Goal: Obtain resource: Obtain resource

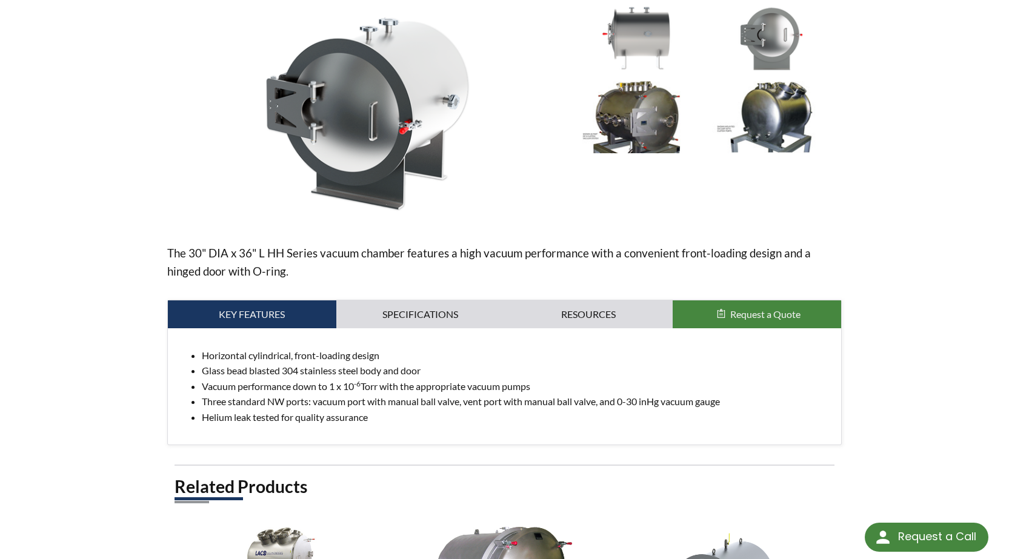
scroll to position [242, 0]
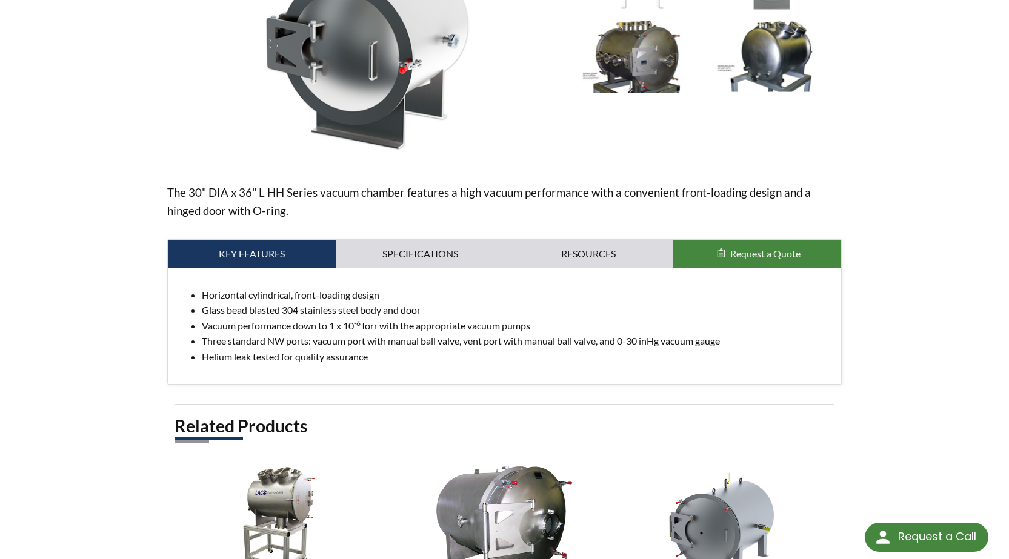
click at [125, 313] on div "30" X 36" HH Vacuum Chamber (Hinged Door with O-ring) Part Number: LVC3036-3322…" at bounding box center [505, 254] width 776 height 786
click at [90, 327] on div "home » 30" X 36" HH Vacuum Chamber (Hinged Door with O-ring) 30" X 36" HH Vacuu…" at bounding box center [504, 231] width 1009 height 831
click at [459, 259] on link "Specifications" at bounding box center [420, 254] width 168 height 28
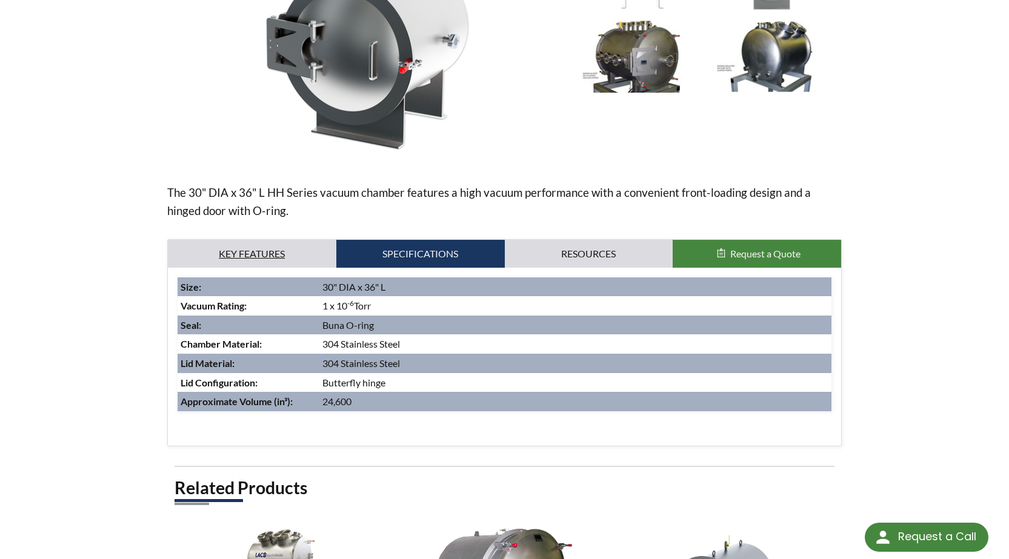
click at [261, 250] on link "Key Features" at bounding box center [252, 254] width 168 height 28
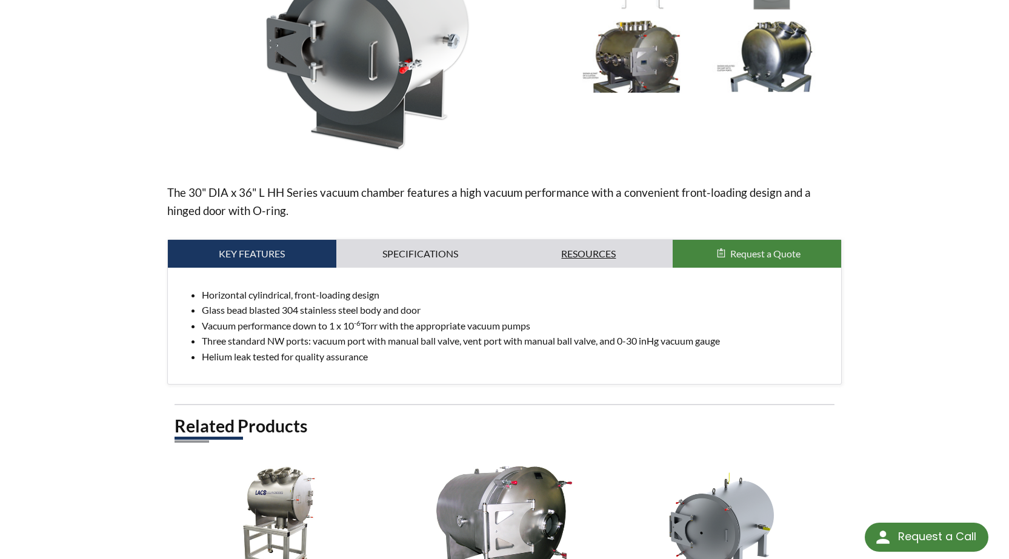
click at [632, 252] on link "Resources" at bounding box center [589, 254] width 168 height 28
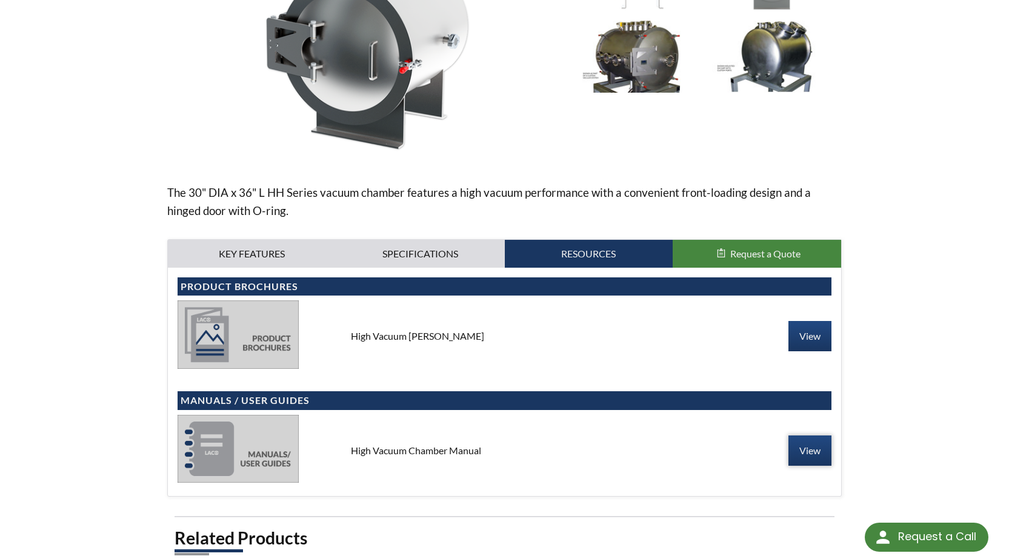
click at [811, 450] on link "View" at bounding box center [809, 451] width 43 height 30
click at [802, 454] on link "View" at bounding box center [809, 451] width 43 height 30
click at [32, 282] on div "home » 30" X 36" HH Vacuum Chamber (Hinged Door with O-ring) 30" X 36" HH Vacuu…" at bounding box center [504, 287] width 1009 height 943
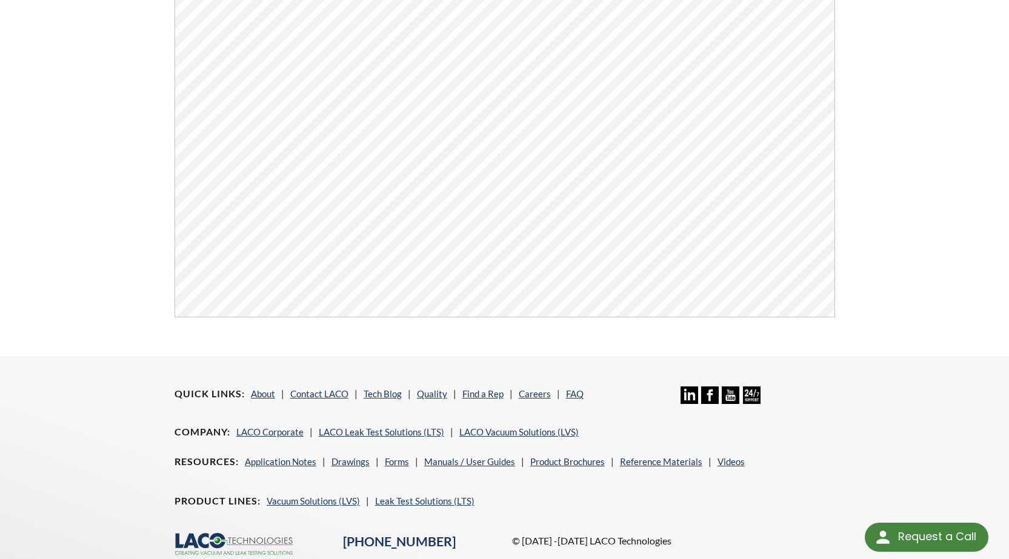
scroll to position [461, 0]
